Goal: Transaction & Acquisition: Book appointment/travel/reservation

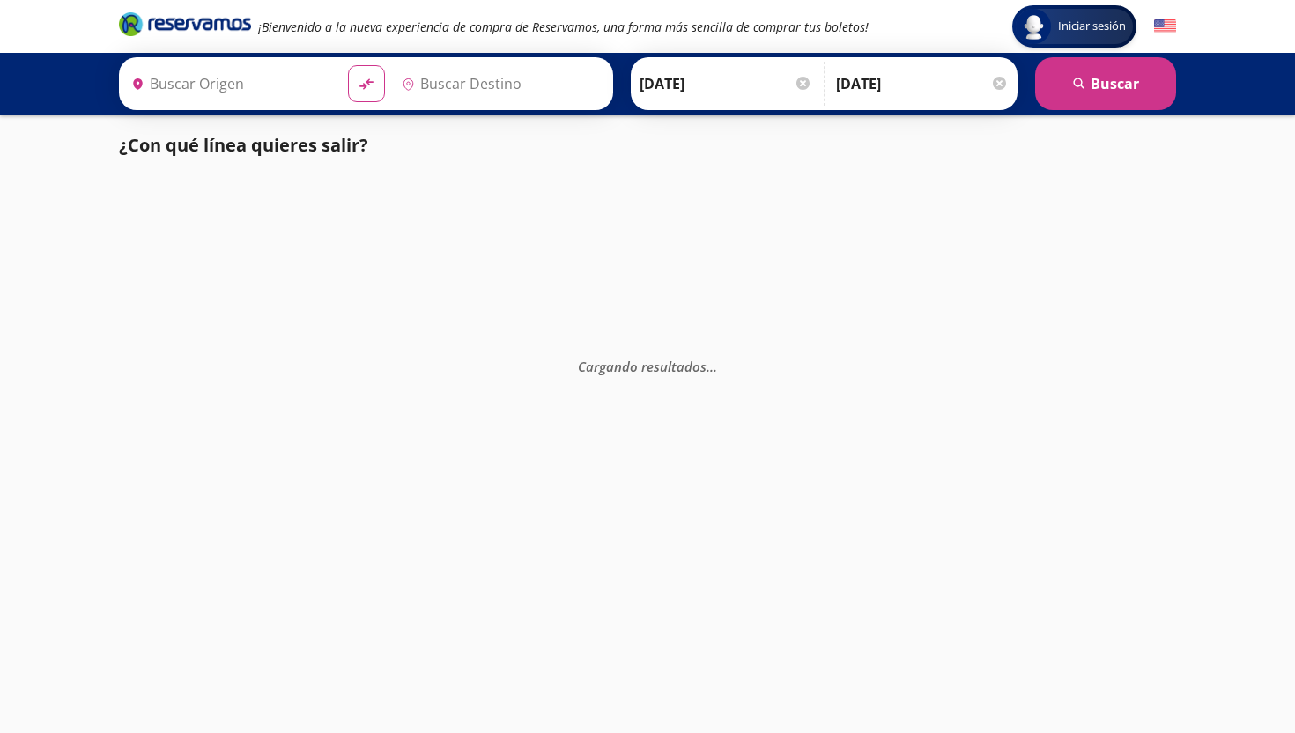
type input "[GEOGRAPHIC_DATA], [GEOGRAPHIC_DATA]"
type input "Culiacán, [GEOGRAPHIC_DATA]"
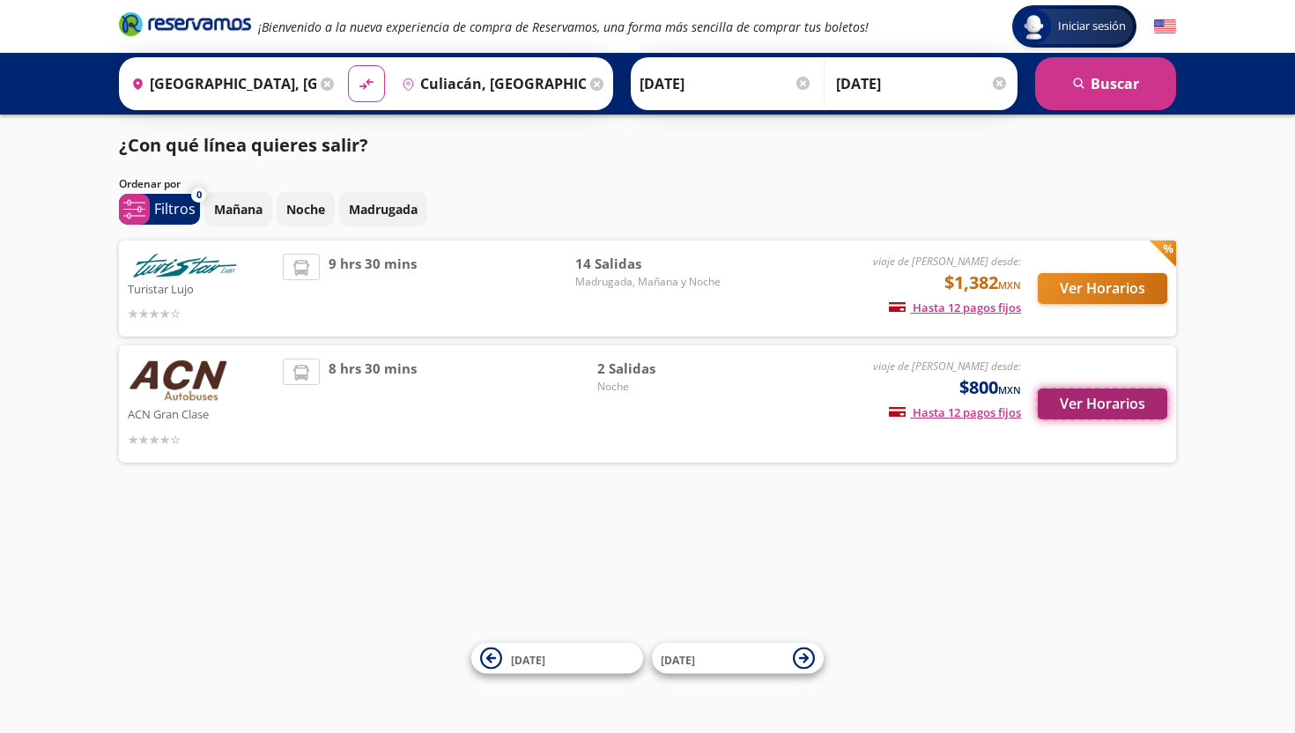
click at [1107, 402] on button "Ver Horarios" at bounding box center [1103, 404] width 130 height 31
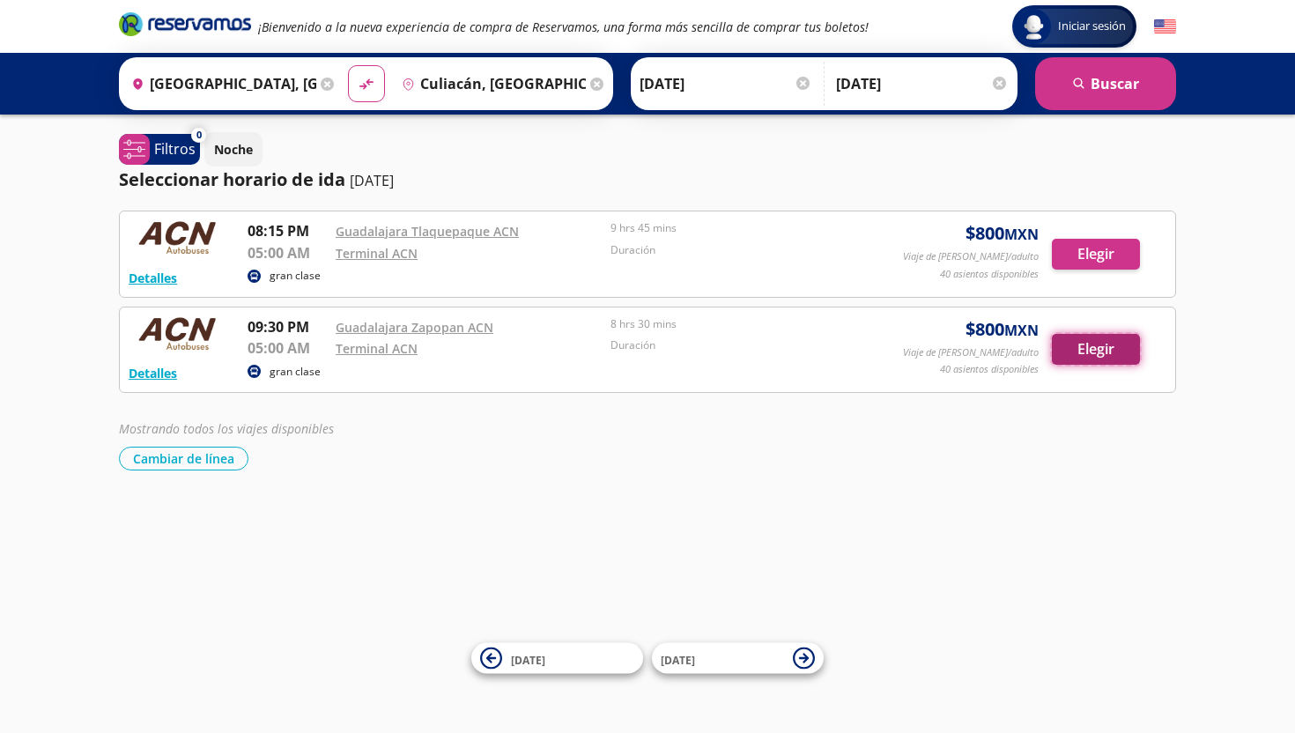
click at [1088, 359] on button "Elegir" at bounding box center [1096, 349] width 88 height 31
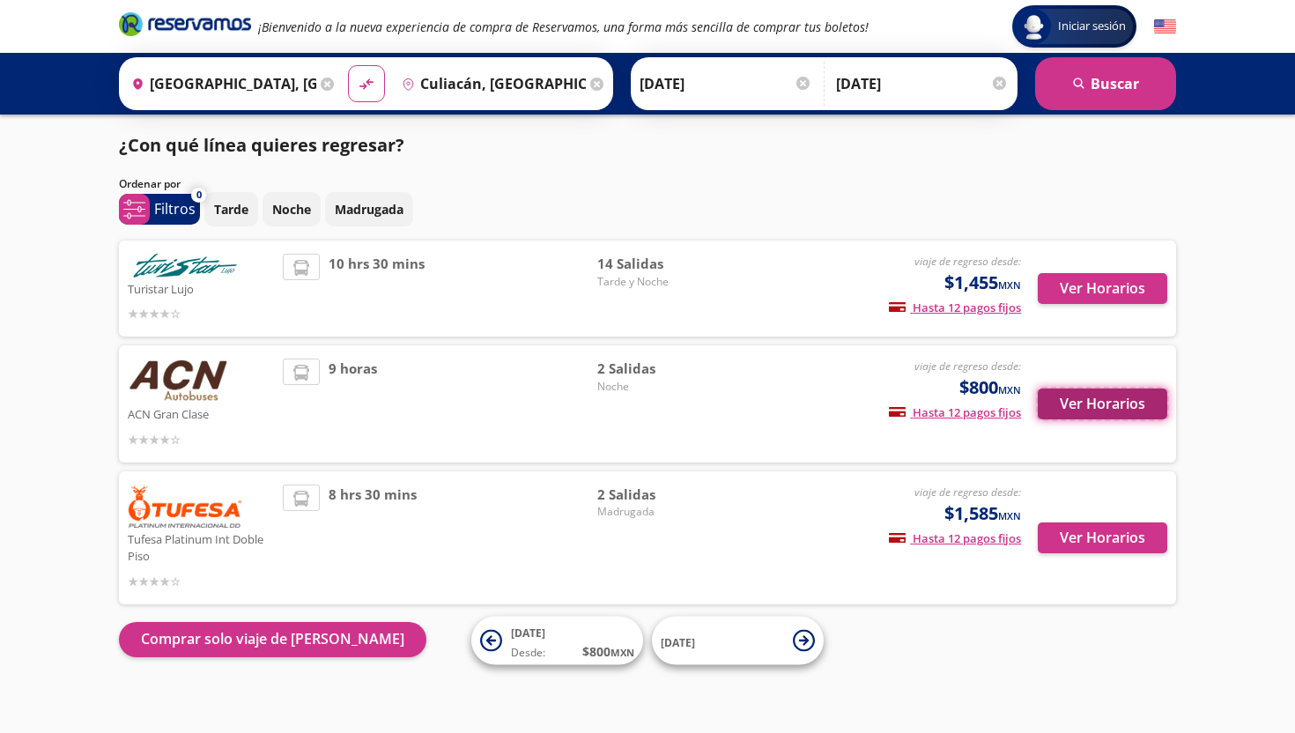
click at [1102, 398] on button "Ver Horarios" at bounding box center [1103, 404] width 130 height 31
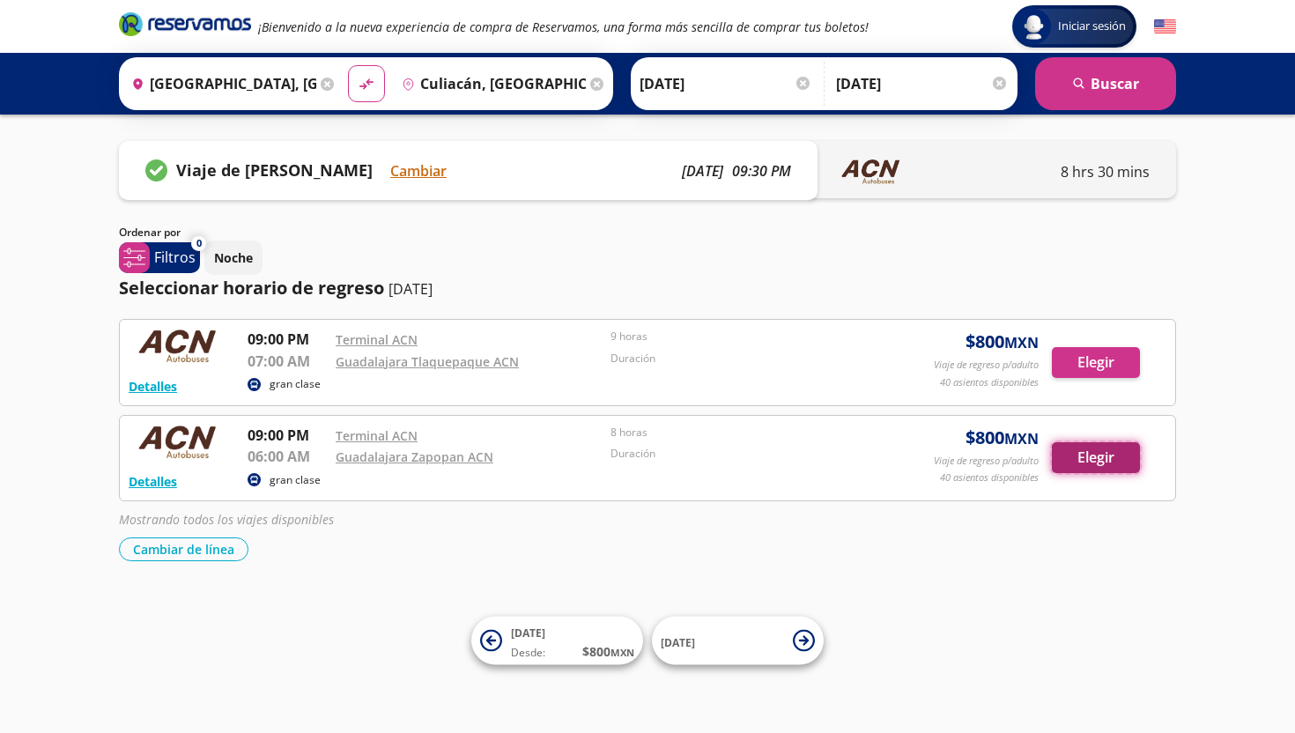
click at [1101, 466] on button "Elegir" at bounding box center [1096, 457] width 88 height 31
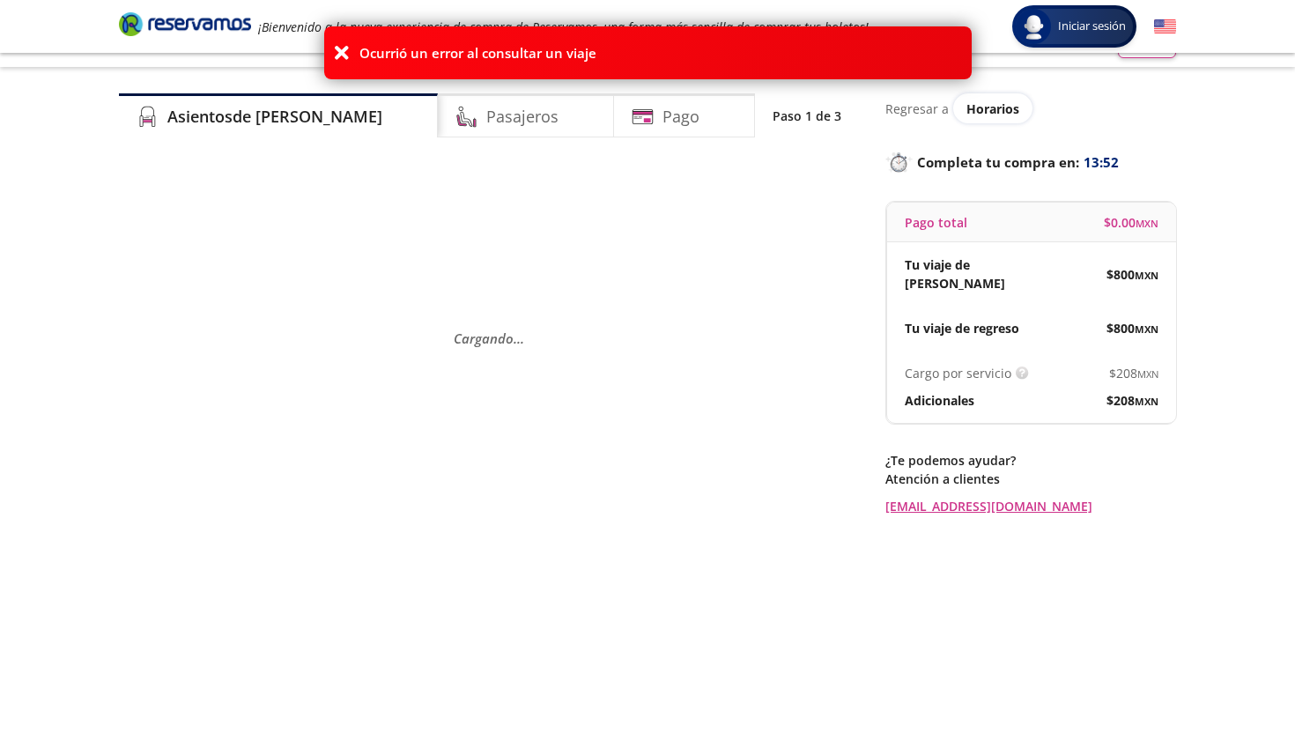
scroll to position [28, 0]
